Goal: Task Accomplishment & Management: Complete application form

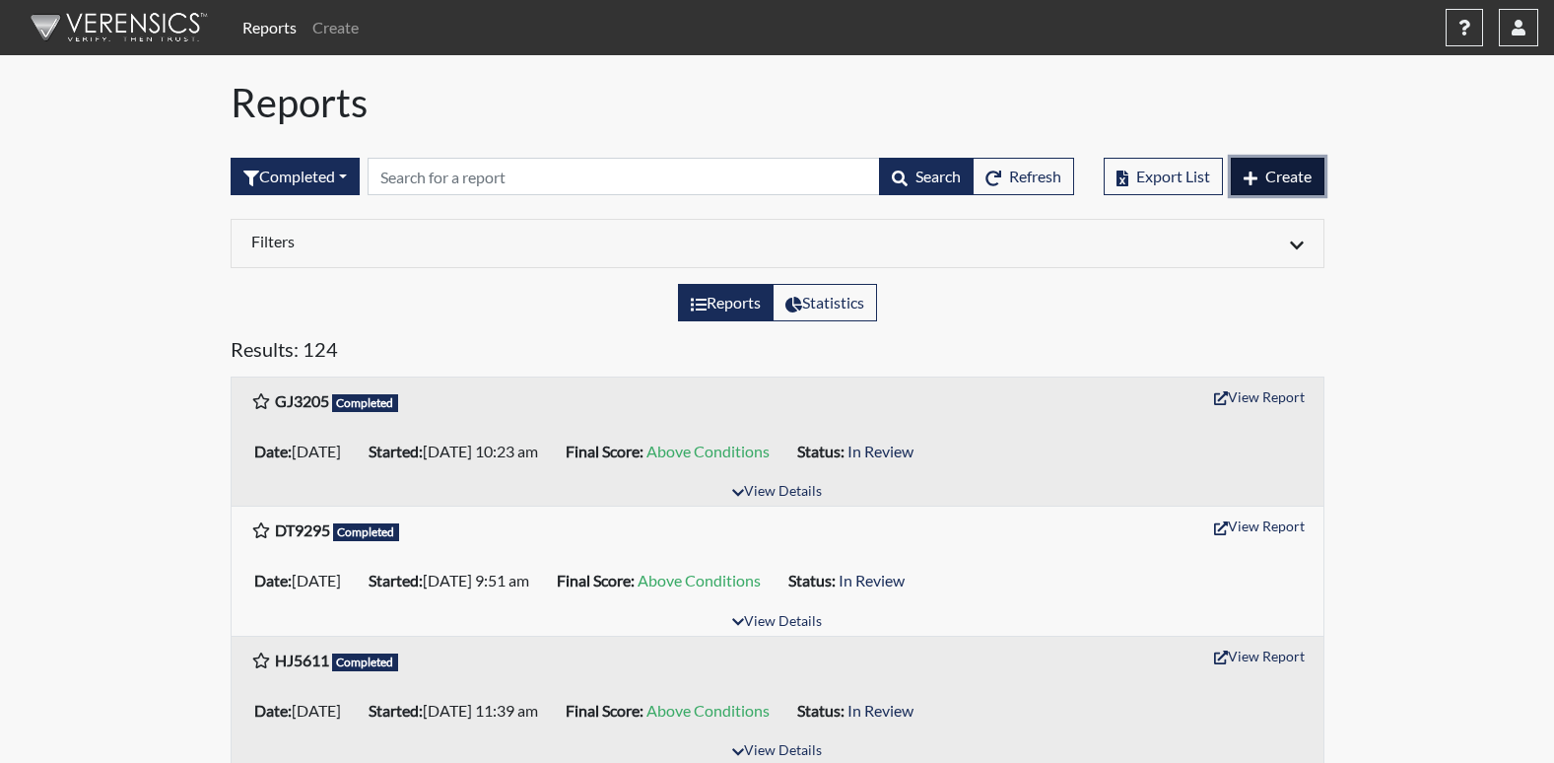
click at [1293, 169] on span "Create" at bounding box center [1288, 176] width 46 height 19
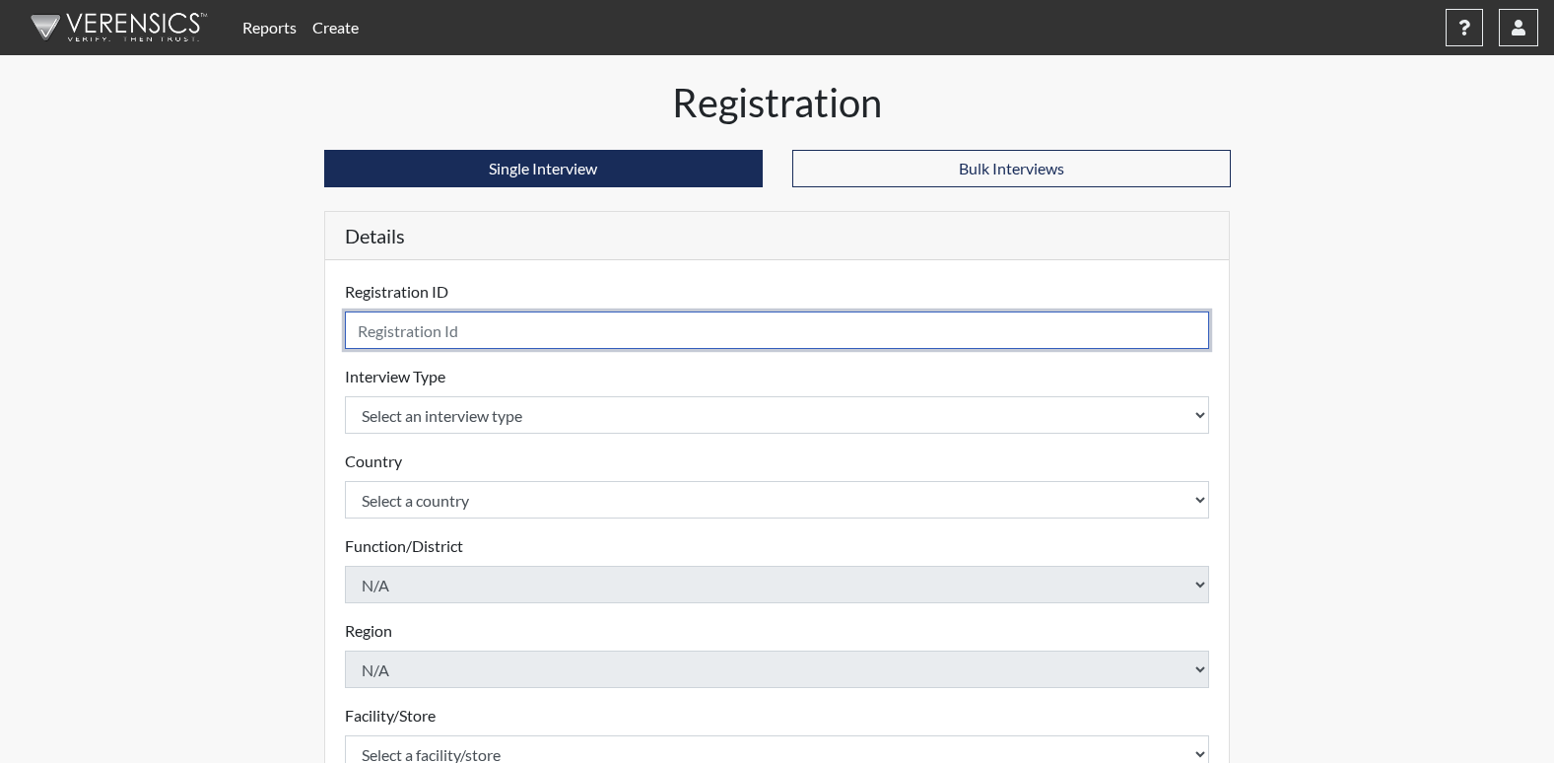
click at [555, 333] on input "text" at bounding box center [777, 329] width 865 height 37
type input "sj9352"
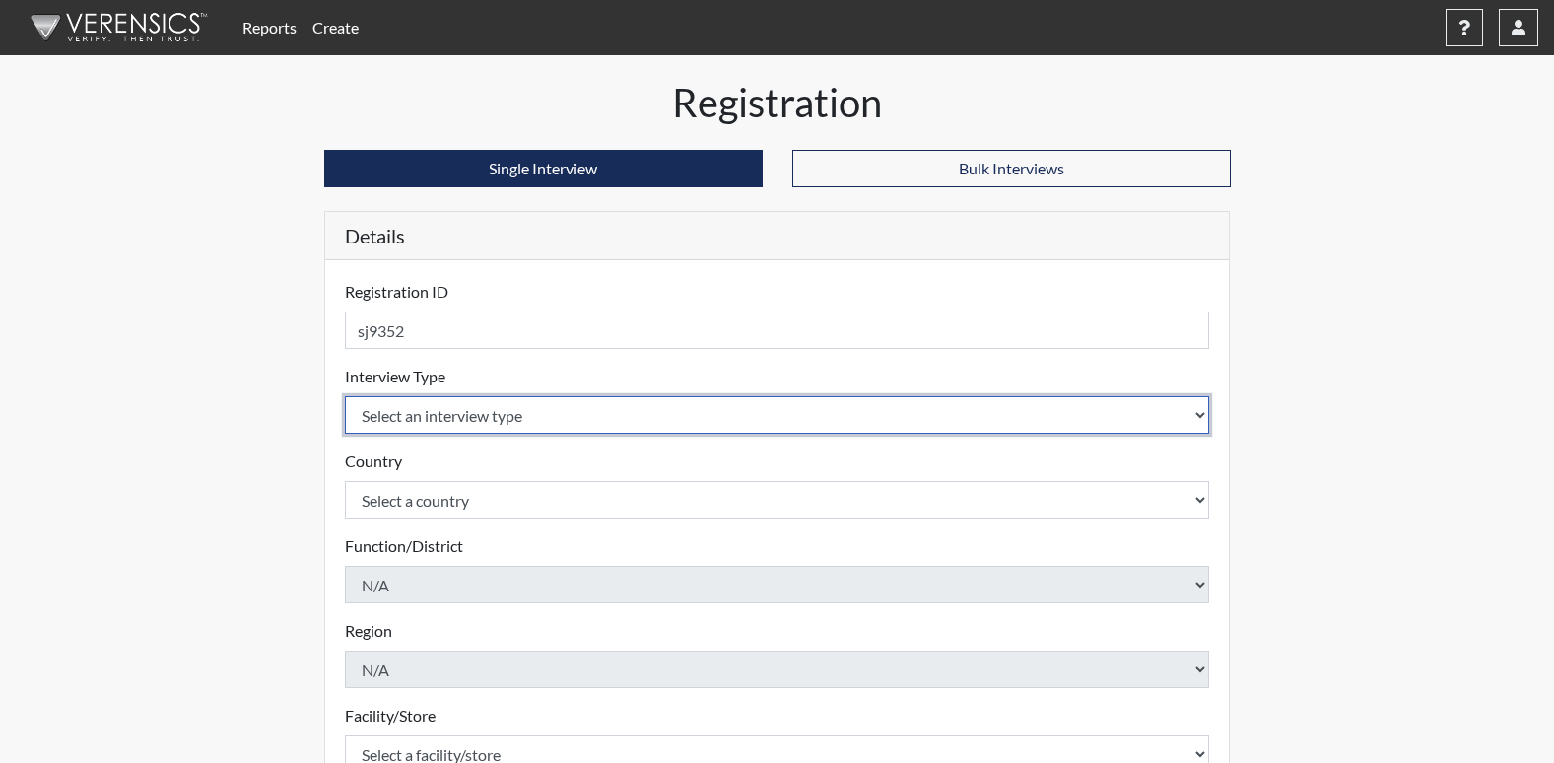
click at [398, 414] on select "Select an interview type Corrections Pre-Employment" at bounding box center [777, 414] width 865 height 37
select select "ff733e93-e1bf-11ea-9c9f-0eff0cf7eb8f"
click at [345, 396] on select "Select an interview type Corrections Pre-Employment" at bounding box center [777, 414] width 865 height 37
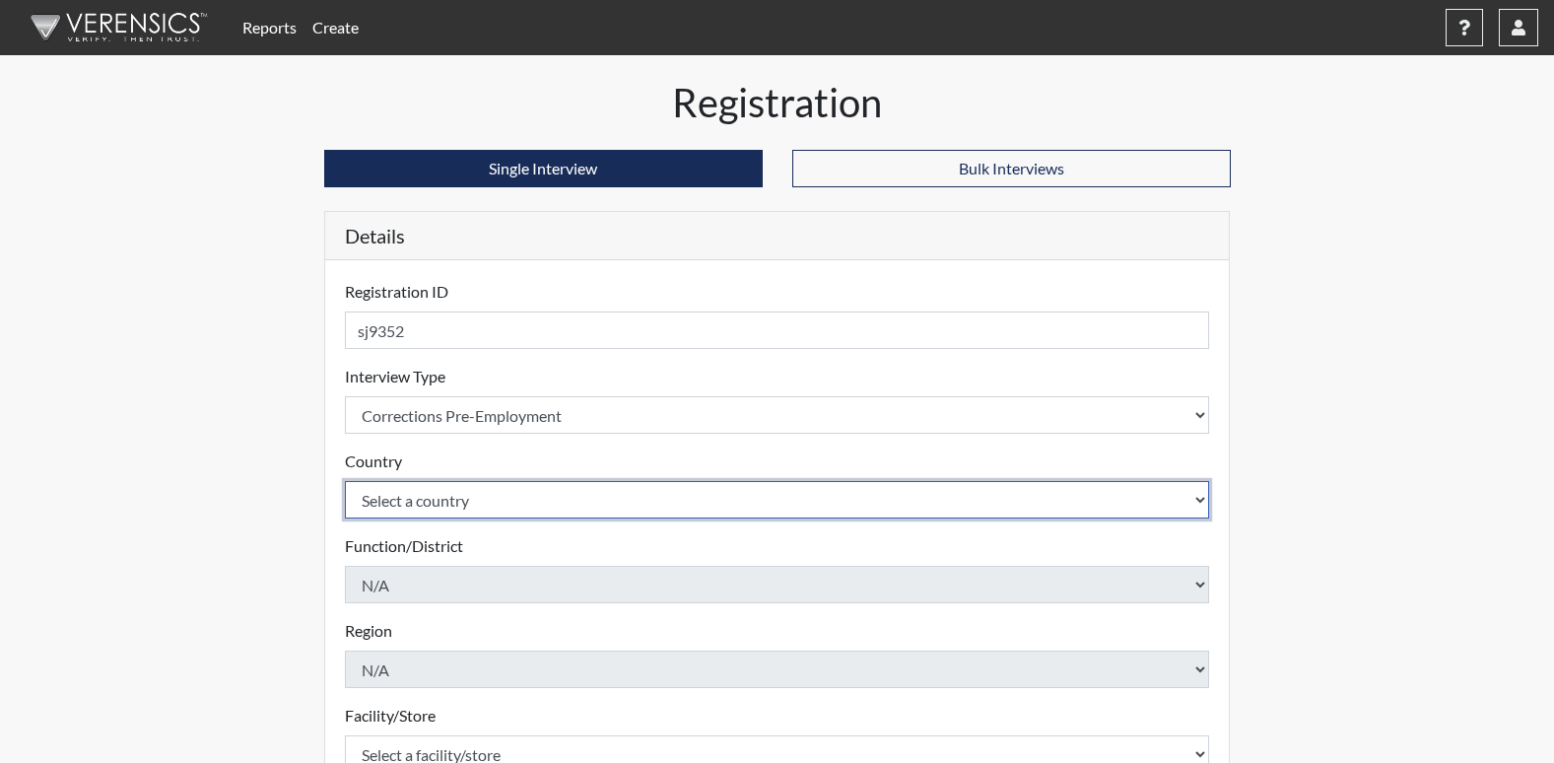
click at [432, 491] on select "Select a country [GEOGRAPHIC_DATA] [GEOGRAPHIC_DATA]" at bounding box center [777, 499] width 865 height 37
select select "united-states-of-[GEOGRAPHIC_DATA]"
click at [345, 481] on select "Select a country [GEOGRAPHIC_DATA] [GEOGRAPHIC_DATA]" at bounding box center [777, 499] width 865 height 37
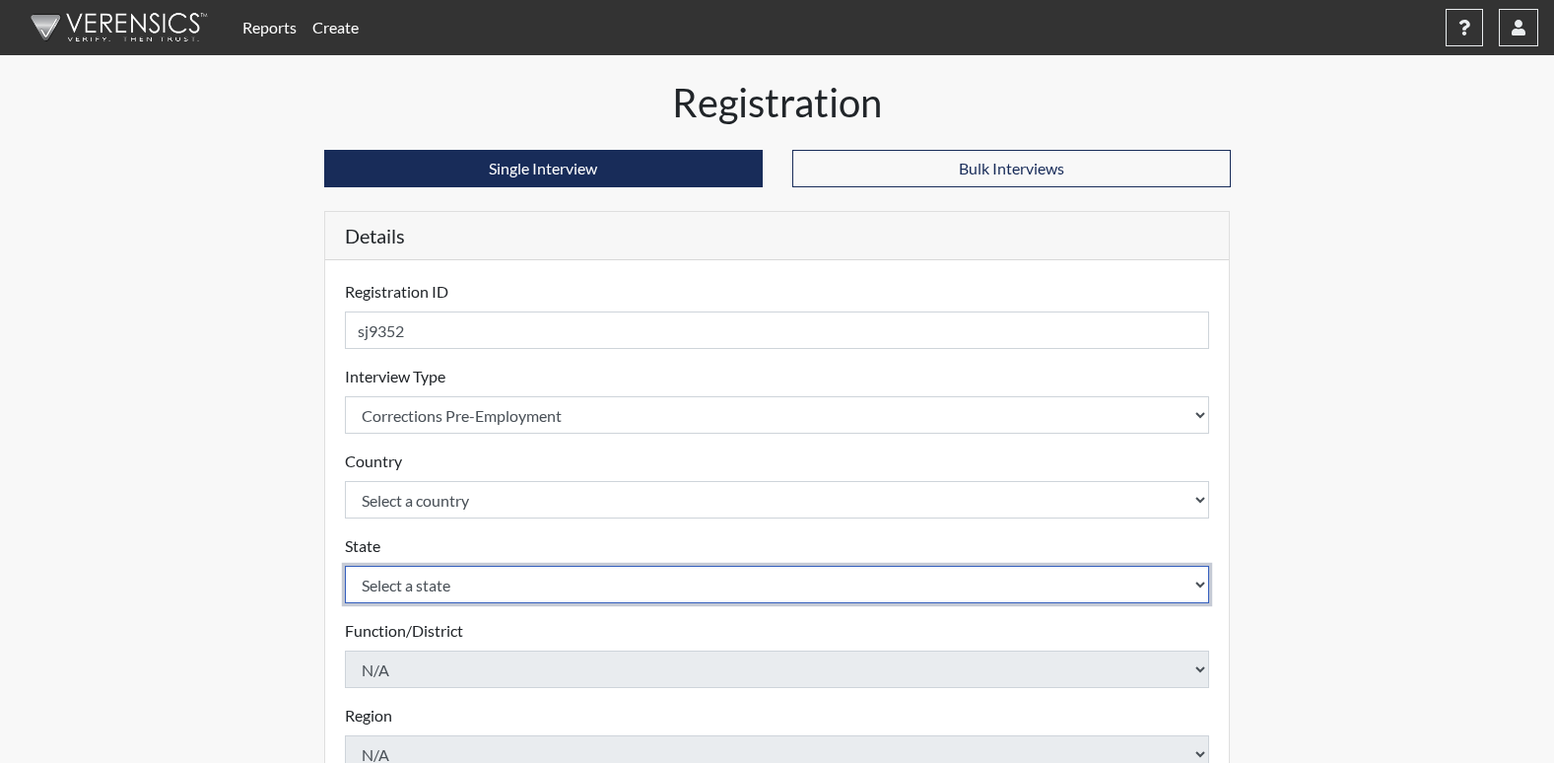
click at [421, 585] on select "Select a state [US_STATE] [US_STATE] [US_STATE] [US_STATE] [US_STATE] [US_STATE…" at bounding box center [777, 584] width 865 height 37
select select "GA"
click at [345, 566] on select "Select a state [US_STATE] [US_STATE] [US_STATE] [US_STATE] [US_STATE] [US_STATE…" at bounding box center [777, 584] width 865 height 37
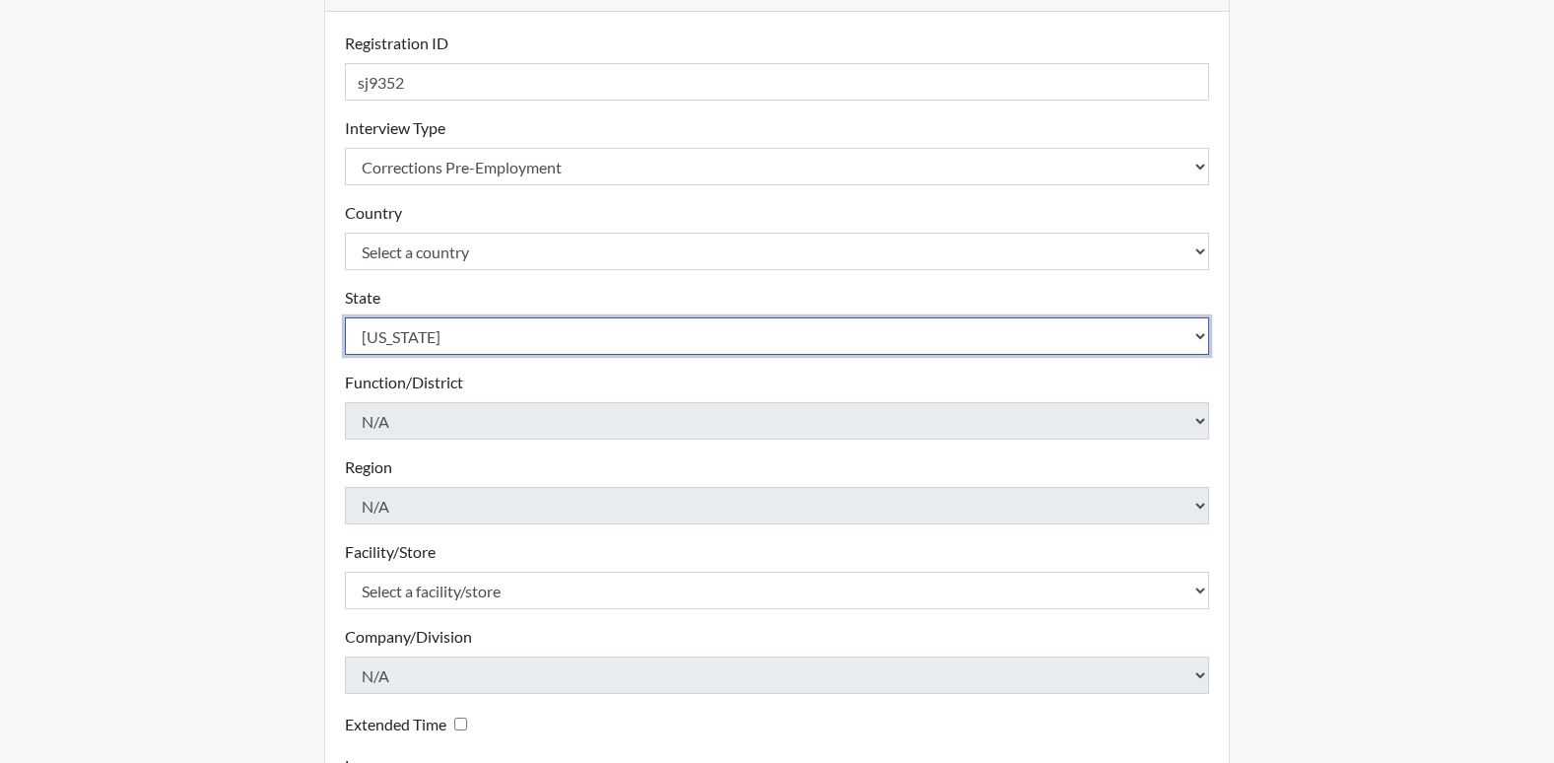
scroll to position [296, 0]
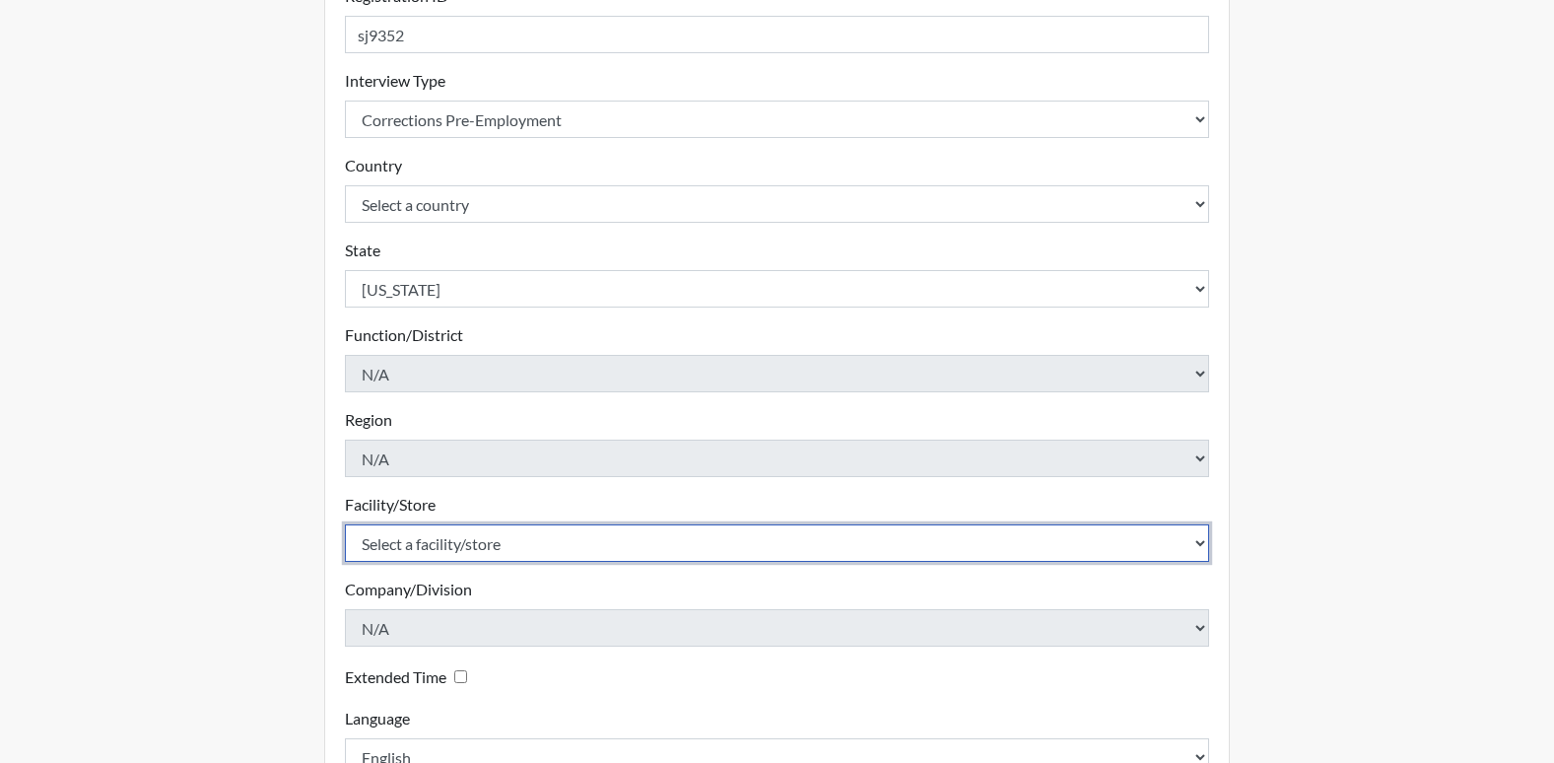
click at [574, 540] on select "Select a facility/store GD&CP*" at bounding box center [777, 542] width 865 height 37
select select "caef7334-c143-44bb-af56-c58759ea25cb"
click at [345, 524] on select "Select a facility/store GD&CP*" at bounding box center [777, 542] width 865 height 37
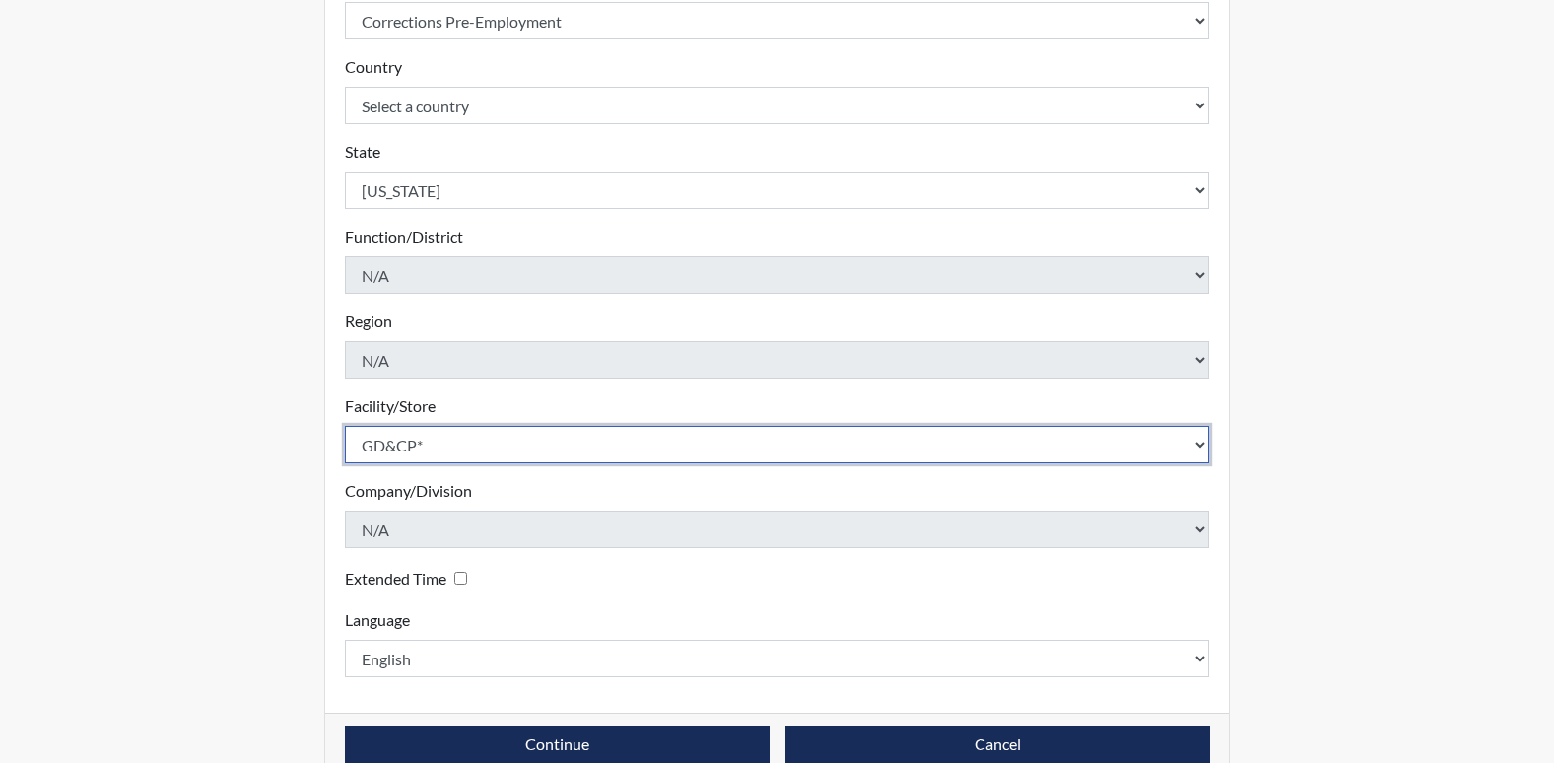
scroll to position [431, 0]
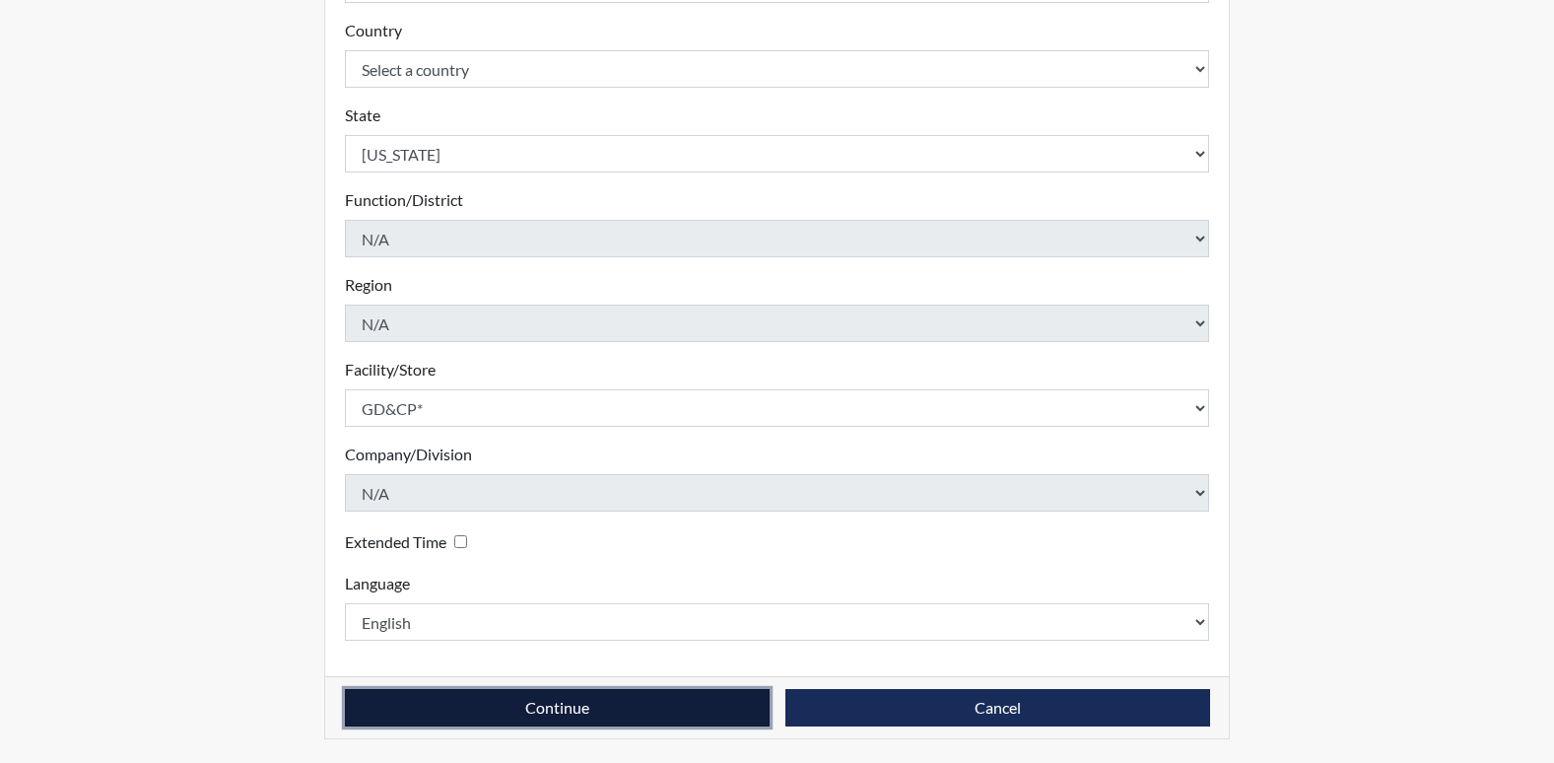
click at [539, 713] on button "Continue" at bounding box center [557, 707] width 425 height 37
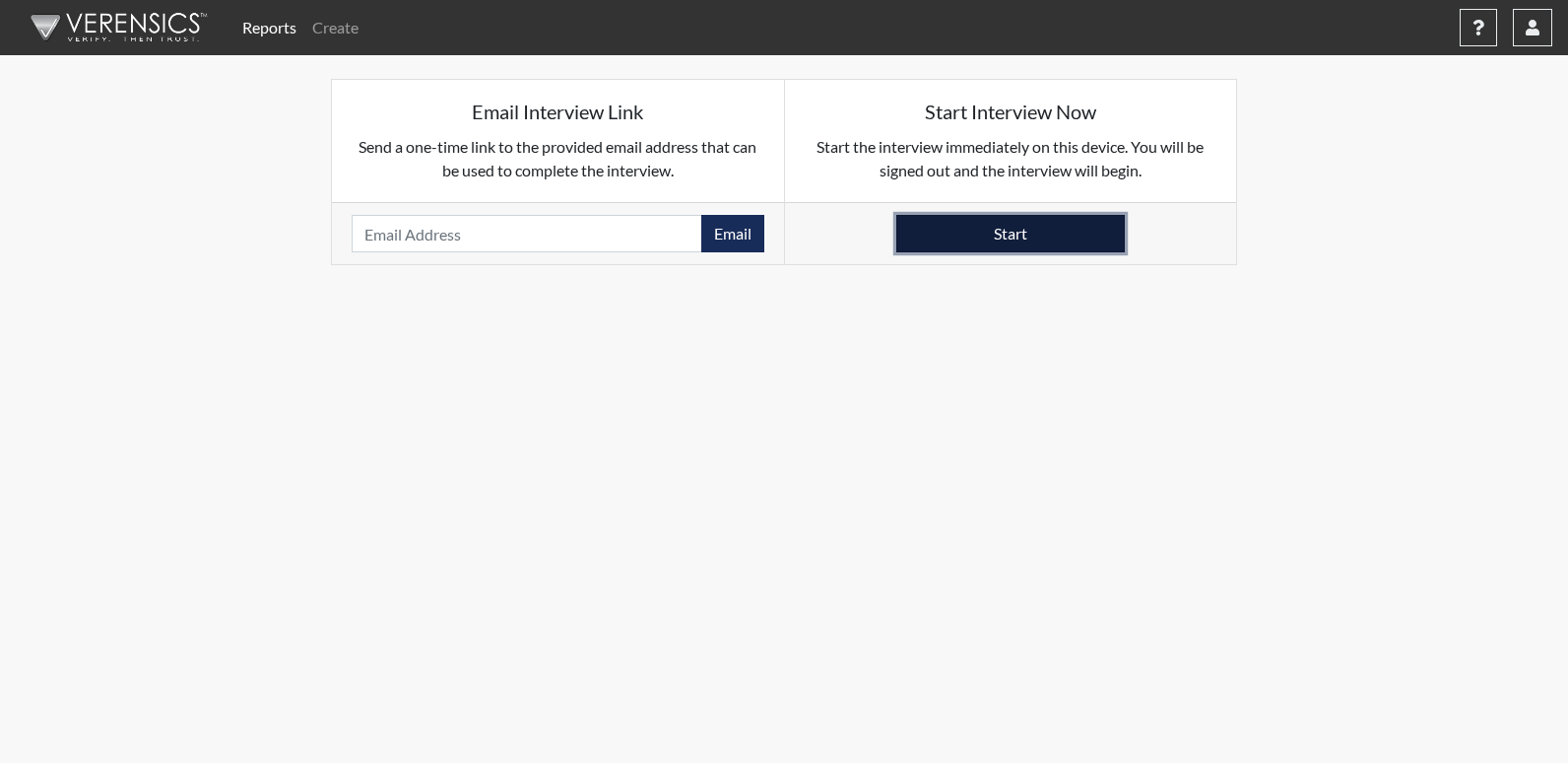
click at [1014, 224] on button "Start" at bounding box center [1010, 233] width 229 height 37
